Goal: Task Accomplishment & Management: Use online tool/utility

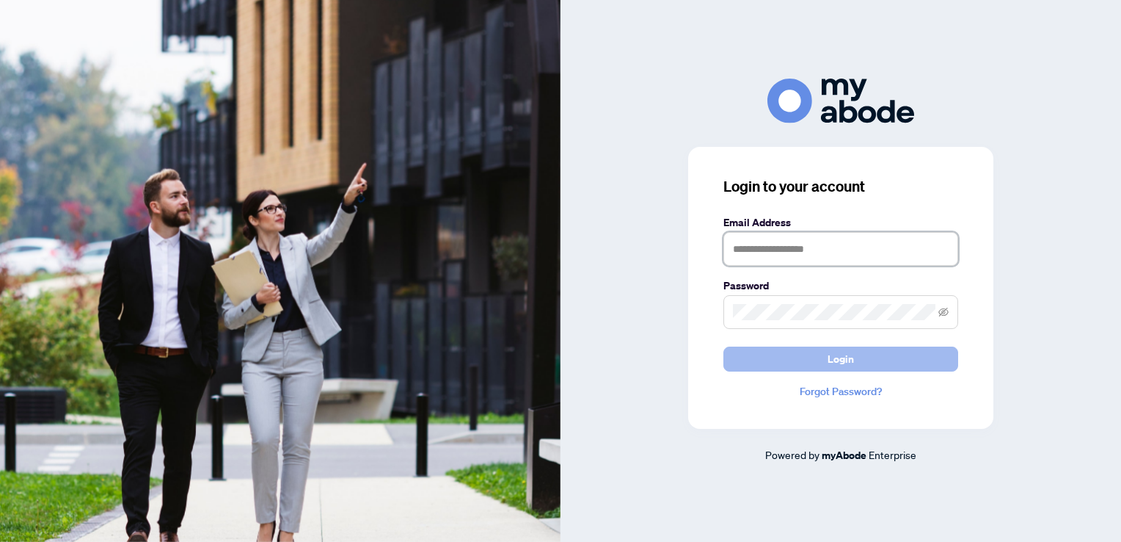
type input "**********"
click at [871, 365] on button "Login" at bounding box center [841, 358] width 235 height 25
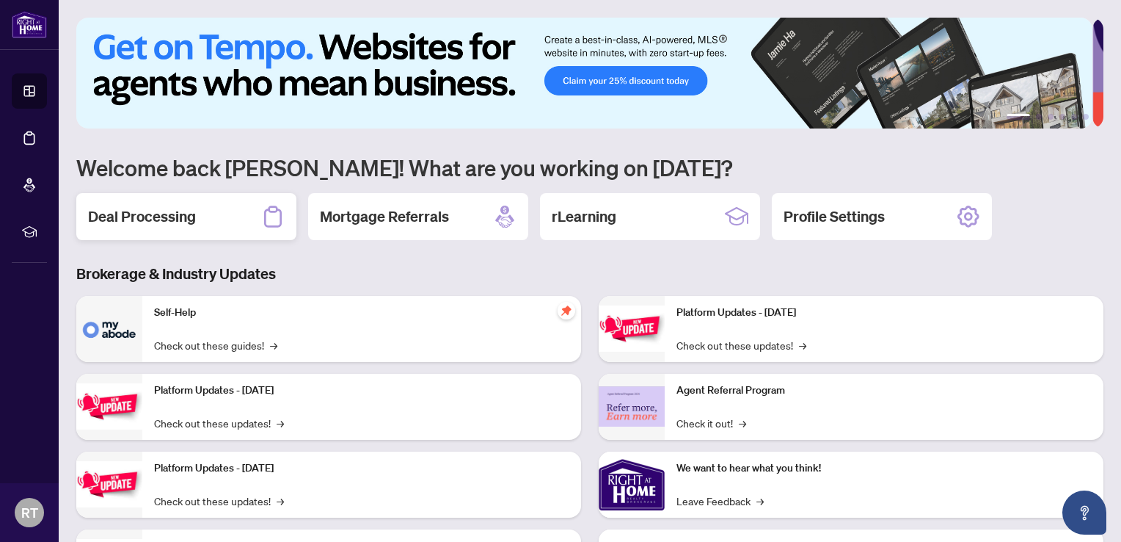
click at [207, 230] on div "Deal Processing" at bounding box center [186, 216] width 220 height 47
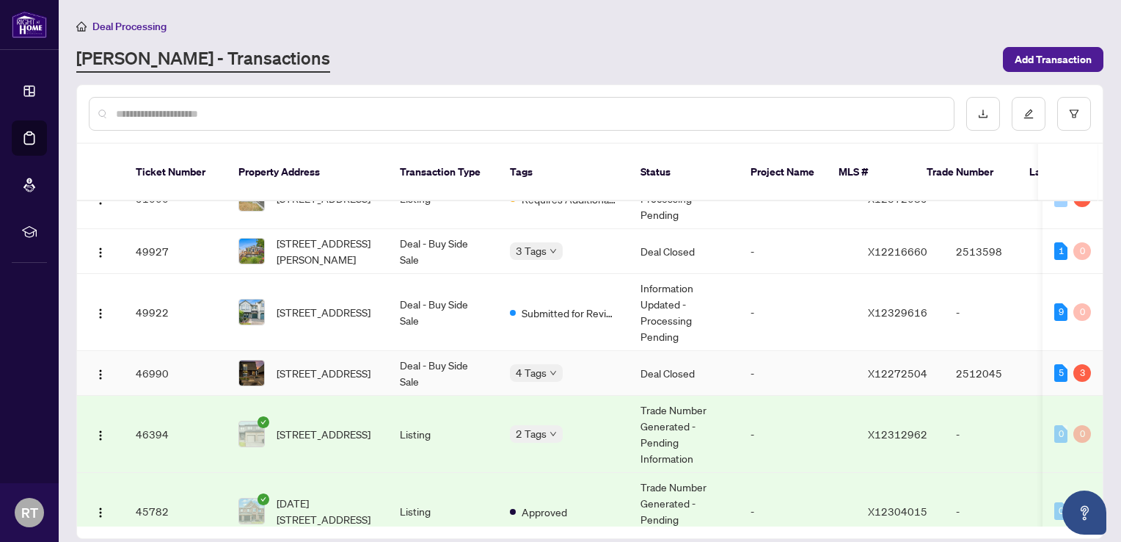
scroll to position [220, 0]
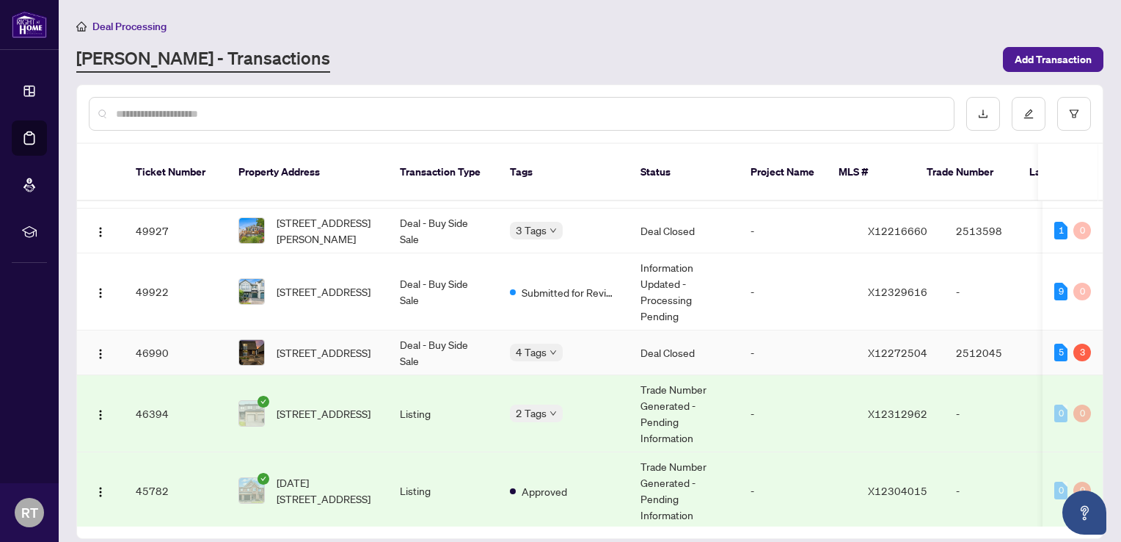
click at [677, 340] on td "Deal Closed" at bounding box center [684, 352] width 110 height 45
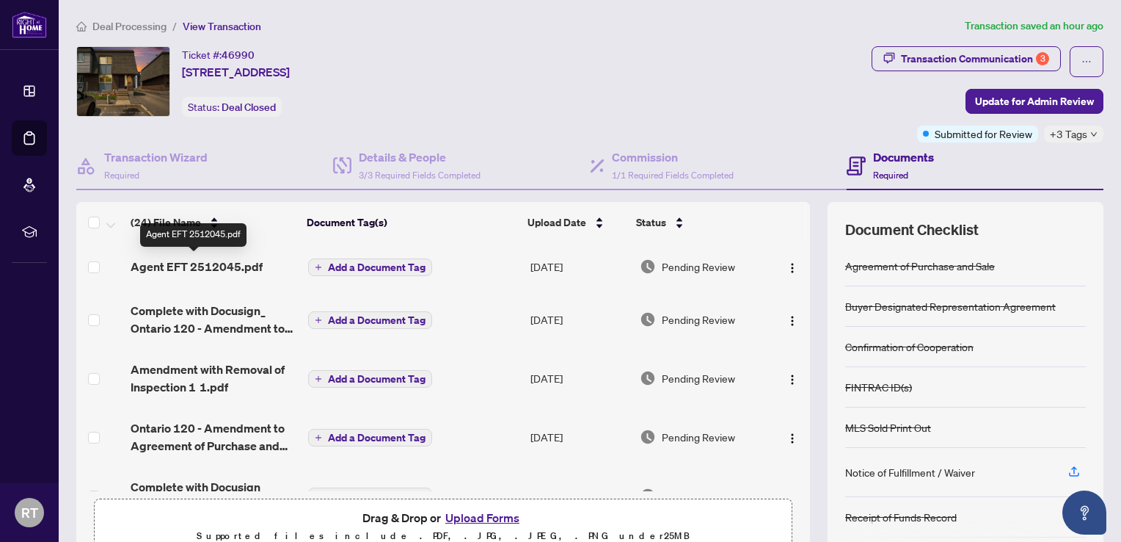
click at [245, 261] on span "Agent EFT 2512045.pdf" at bounding box center [197, 267] width 132 height 18
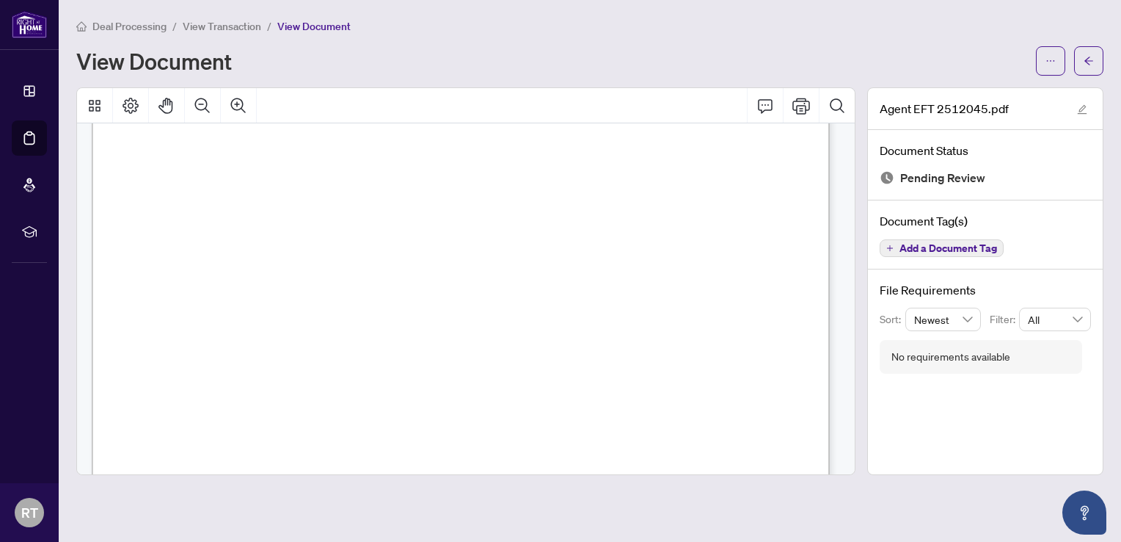
scroll to position [73, 0]
